Goal: Navigation & Orientation: Find specific page/section

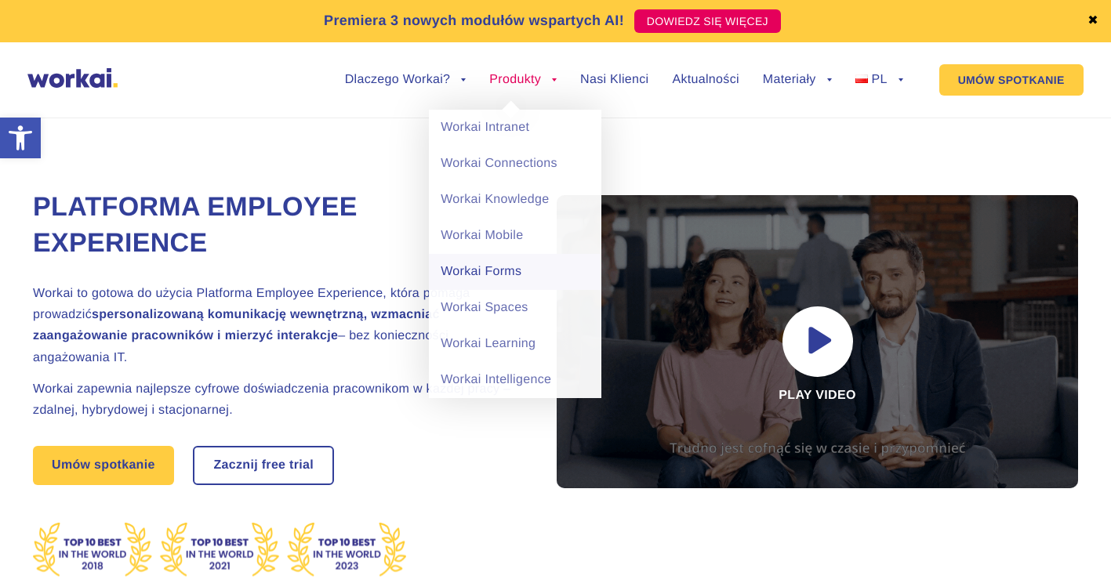
click at [500, 267] on link "Workai Forms" at bounding box center [515, 272] width 172 height 36
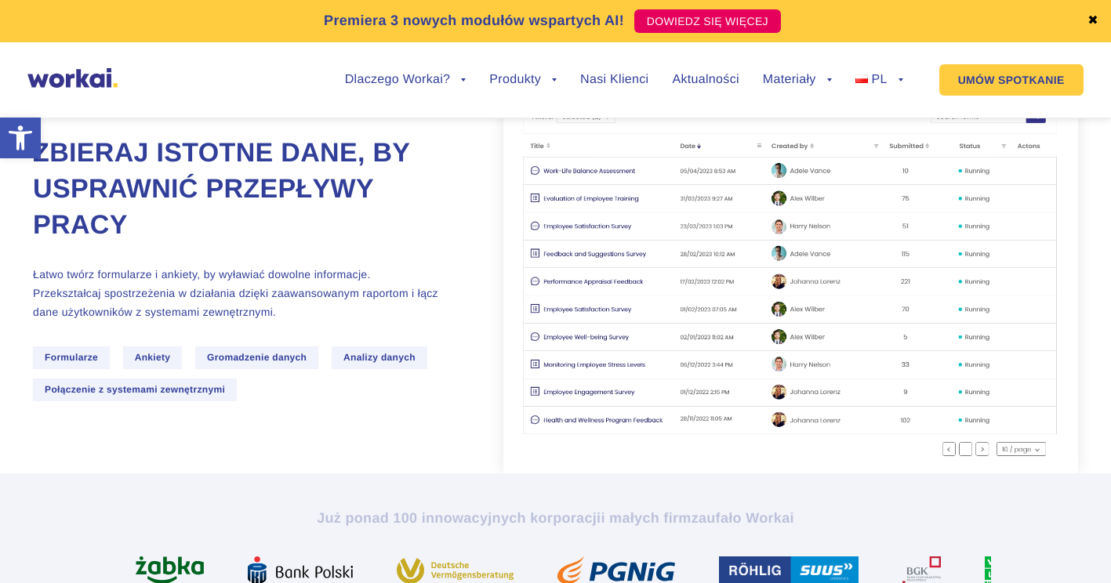
scroll to position [78, 0]
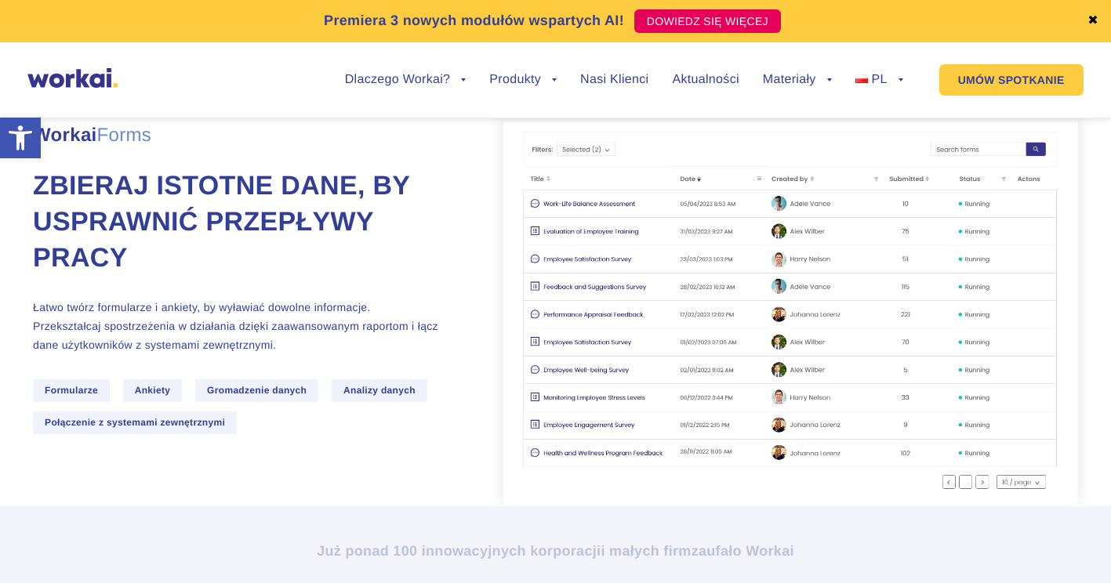
click at [366, 395] on span "Analizy danych" at bounding box center [380, 390] width 96 height 23
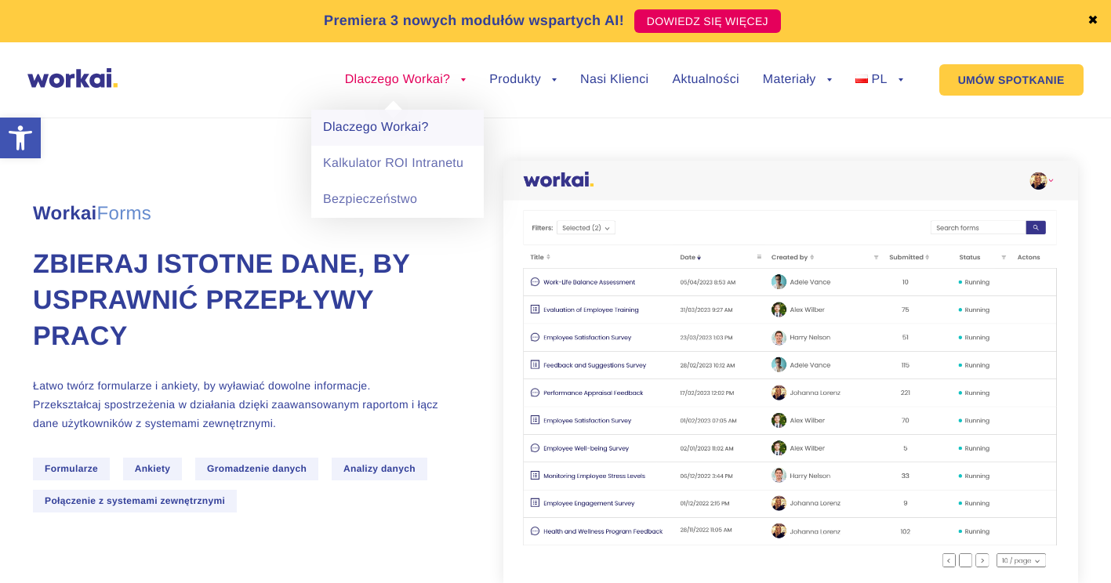
click at [398, 134] on link "Dlaczego Workai?" at bounding box center [397, 128] width 172 height 36
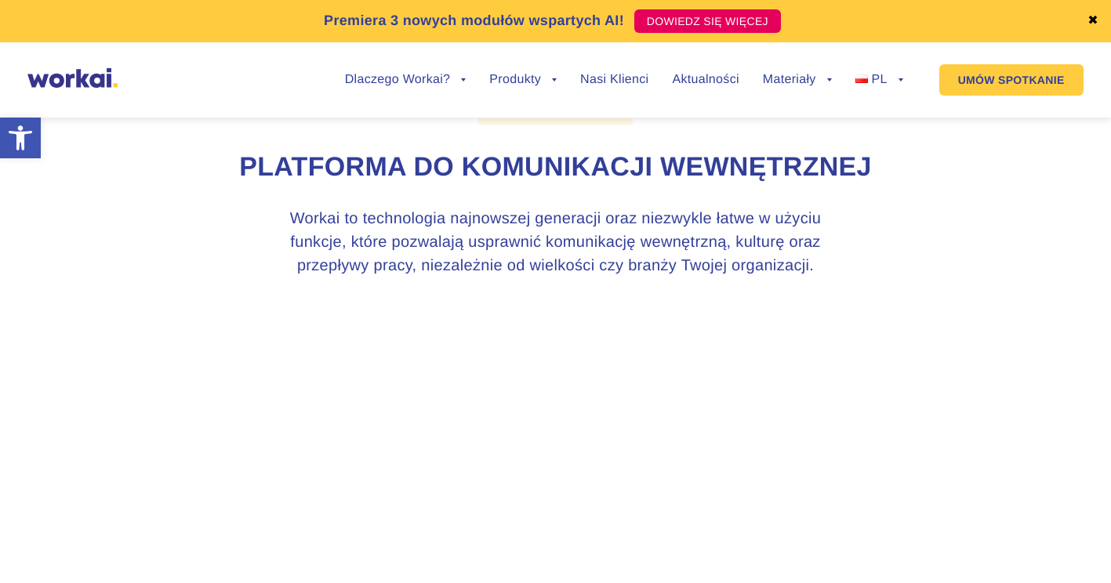
scroll to position [314, 0]
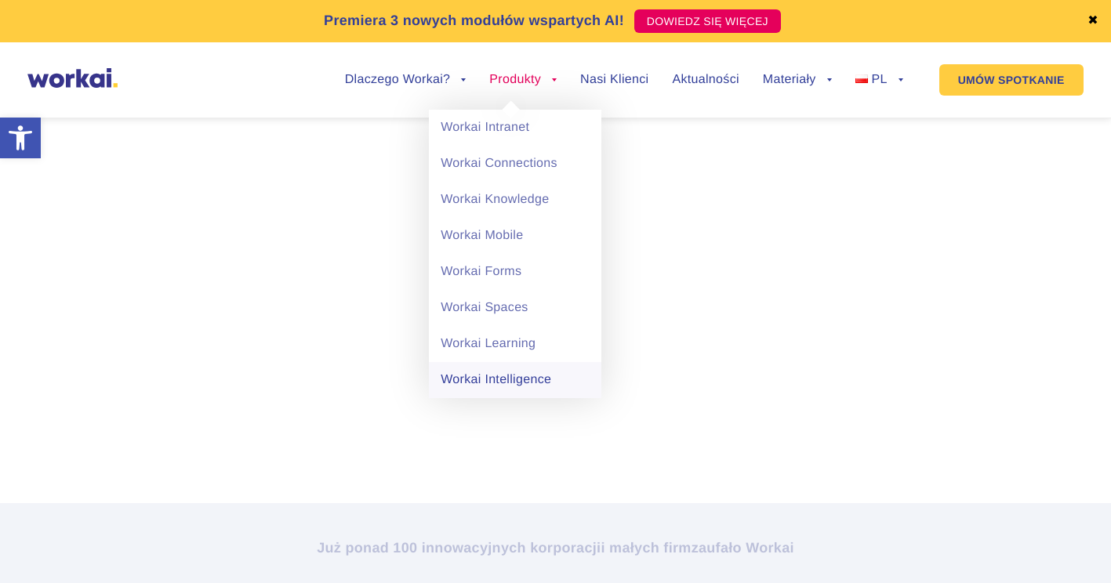
click at [544, 376] on link "Workai Intelligence" at bounding box center [515, 380] width 172 height 36
